Goal: Use online tool/utility: Utilize a website feature to perform a specific function

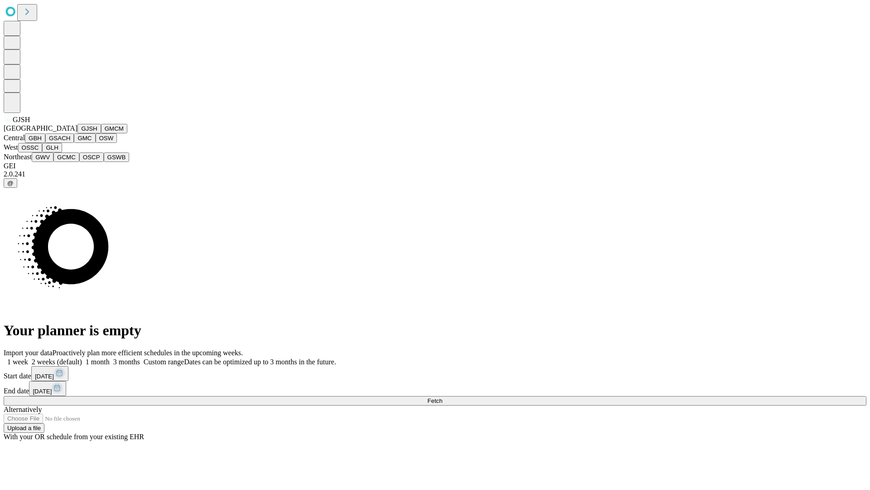
click at [78, 133] on button "GJSH" at bounding box center [90, 129] width 24 height 10
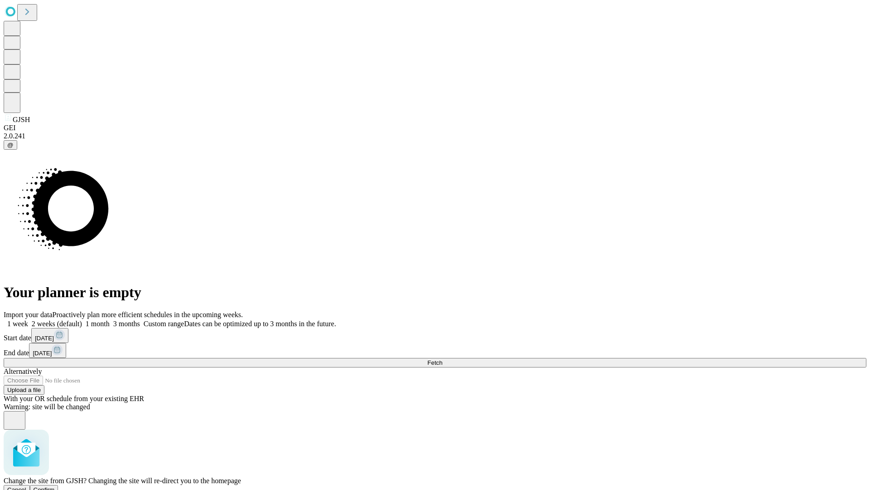
click at [55, 486] on span "Confirm" at bounding box center [44, 489] width 21 height 7
click at [82, 320] on label "2 weeks (default)" at bounding box center [55, 324] width 54 height 8
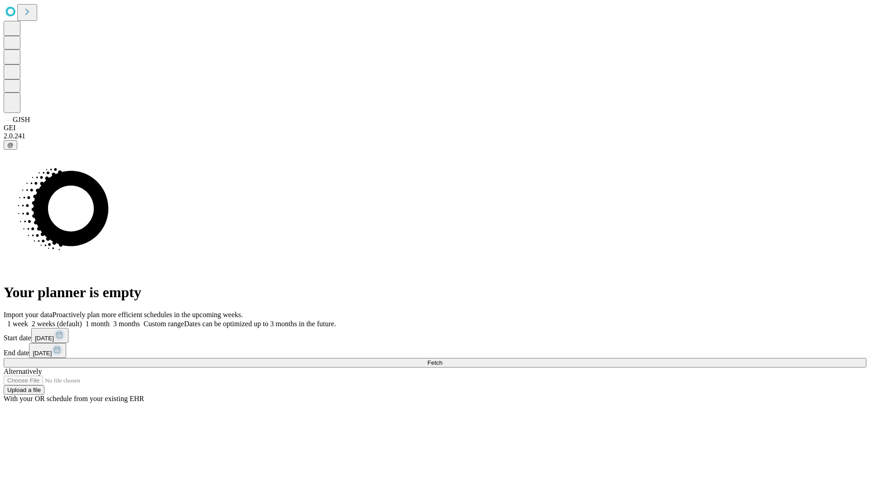
click at [442, 359] on span "Fetch" at bounding box center [434, 362] width 15 height 7
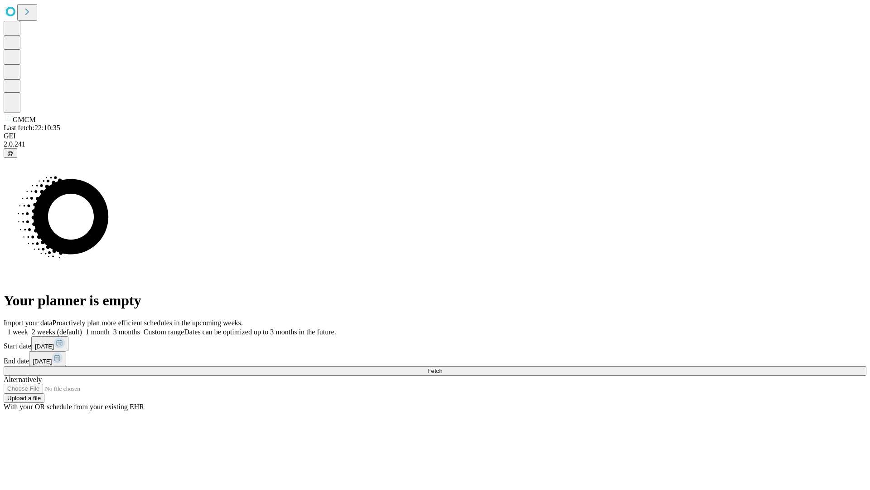
click at [82, 328] on label "2 weeks (default)" at bounding box center [55, 332] width 54 height 8
click at [442, 367] on span "Fetch" at bounding box center [434, 370] width 15 height 7
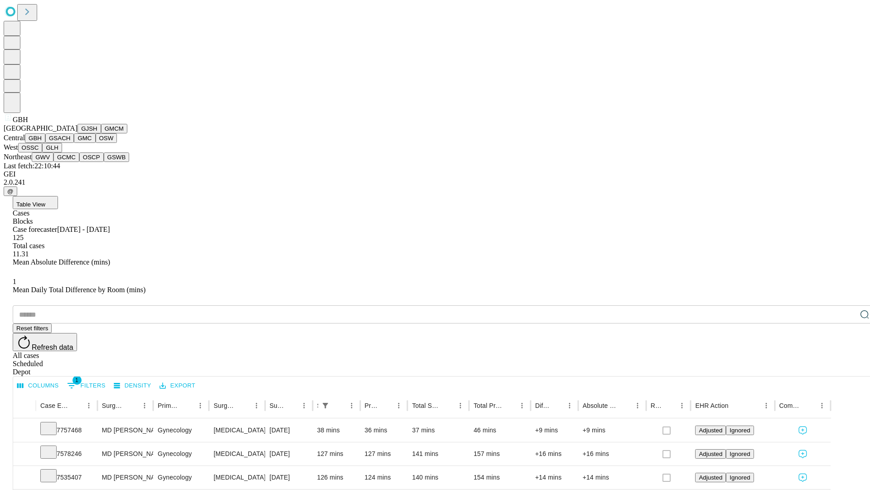
click at [70, 143] on button "GSACH" at bounding box center [59, 138] width 29 height 10
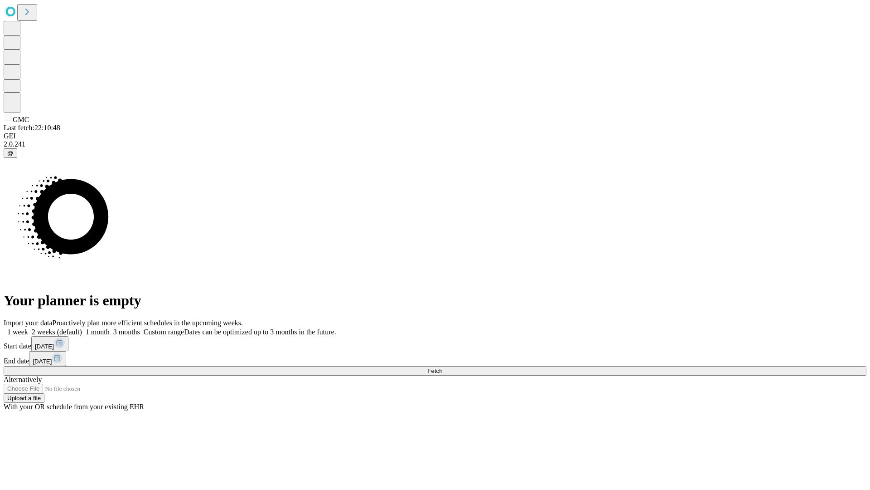
click at [82, 328] on label "2 weeks (default)" at bounding box center [55, 332] width 54 height 8
click at [442, 367] on span "Fetch" at bounding box center [434, 370] width 15 height 7
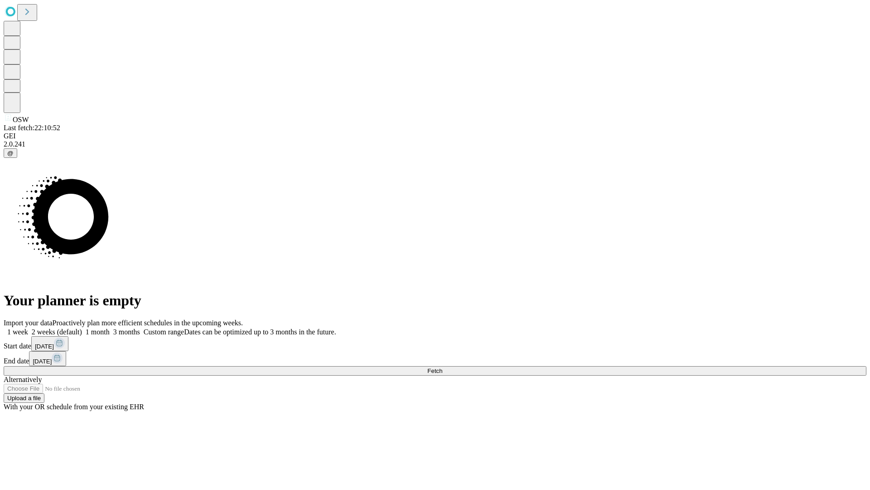
click at [82, 328] on label "2 weeks (default)" at bounding box center [55, 332] width 54 height 8
click at [442, 367] on span "Fetch" at bounding box center [434, 370] width 15 height 7
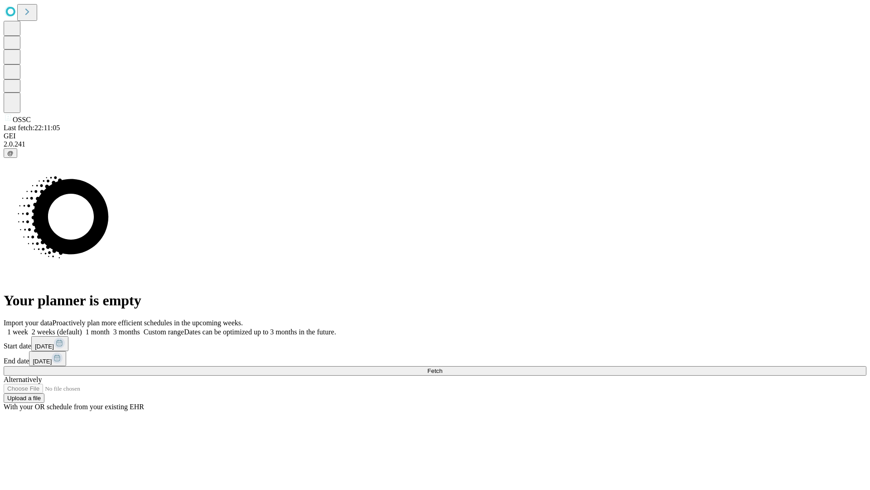
click at [82, 328] on label "2 weeks (default)" at bounding box center [55, 332] width 54 height 8
click at [442, 367] on span "Fetch" at bounding box center [434, 370] width 15 height 7
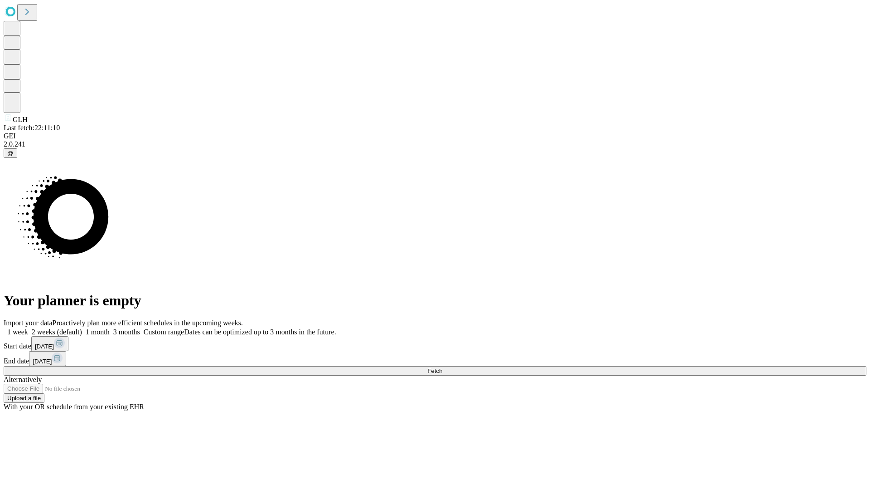
click at [442, 367] on span "Fetch" at bounding box center [434, 370] width 15 height 7
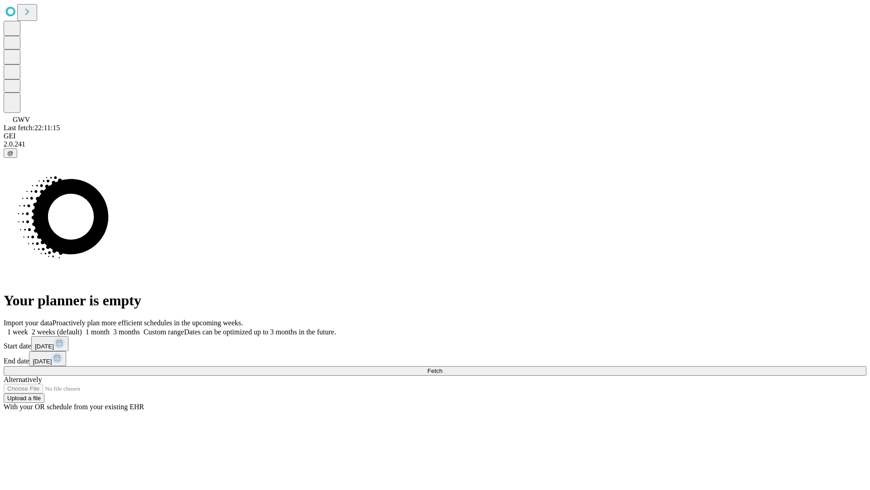
click at [82, 328] on label "2 weeks (default)" at bounding box center [55, 332] width 54 height 8
click at [442, 367] on span "Fetch" at bounding box center [434, 370] width 15 height 7
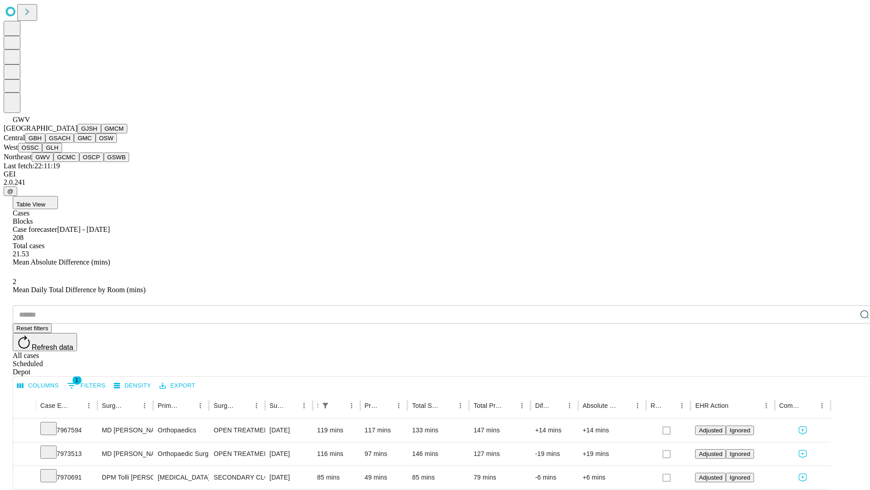
click at [70, 162] on button "GCMC" at bounding box center [66, 157] width 26 height 10
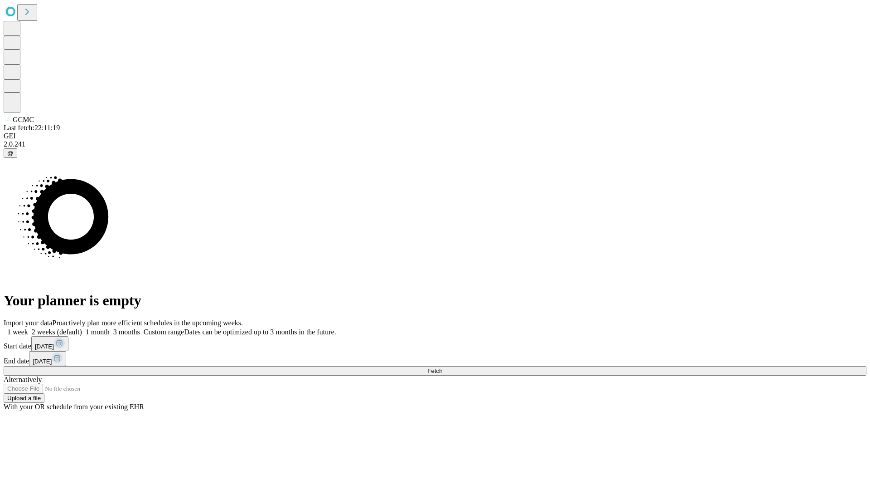
click at [82, 328] on label "2 weeks (default)" at bounding box center [55, 332] width 54 height 8
click at [442, 367] on span "Fetch" at bounding box center [434, 370] width 15 height 7
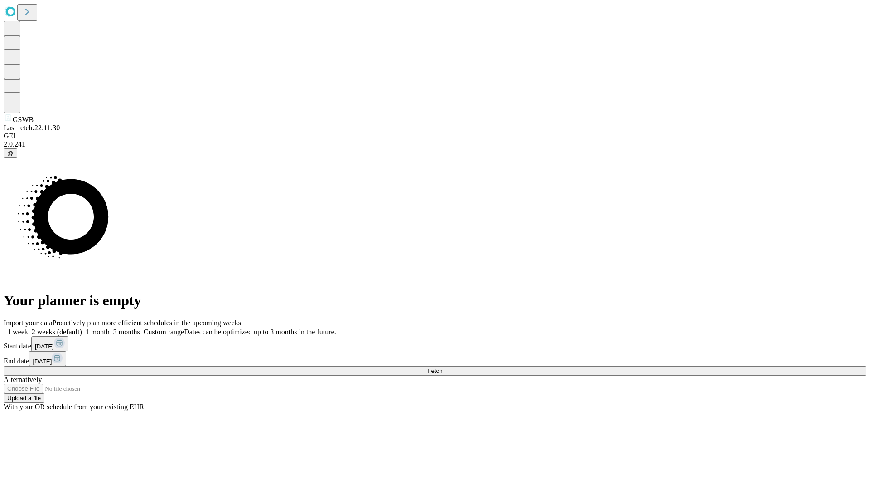
click at [82, 328] on label "2 weeks (default)" at bounding box center [55, 332] width 54 height 8
click at [442, 367] on span "Fetch" at bounding box center [434, 370] width 15 height 7
